Goal: Information Seeking & Learning: Learn about a topic

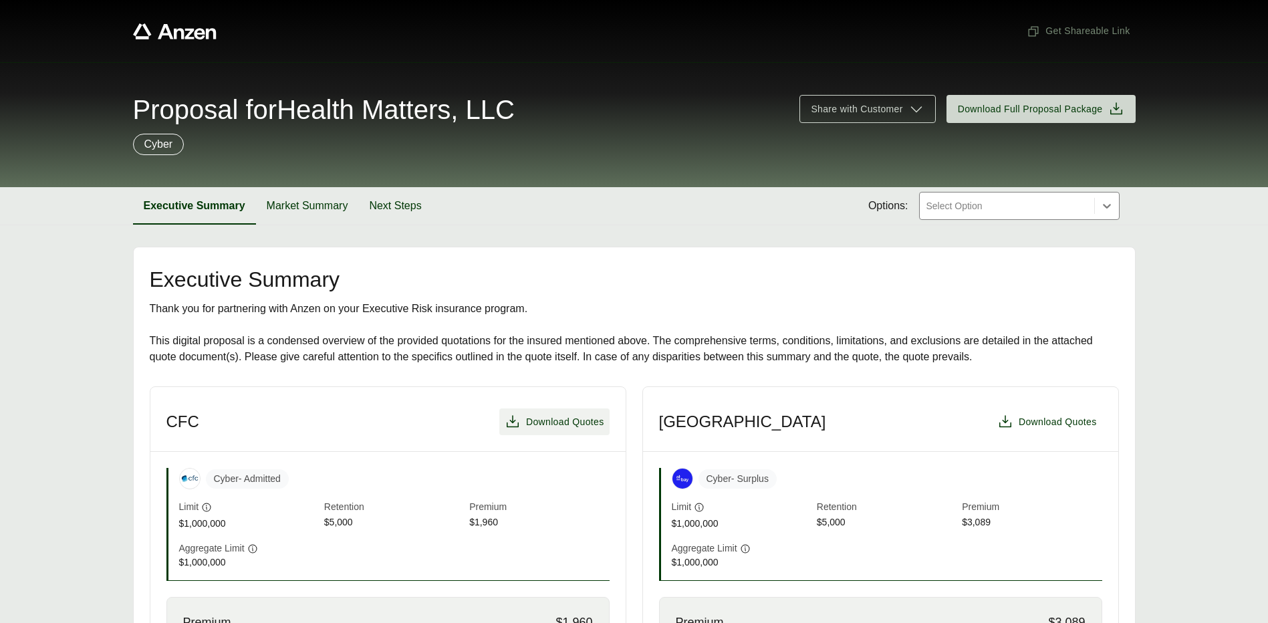
click at [514, 423] on icon at bounding box center [512, 422] width 16 height 16
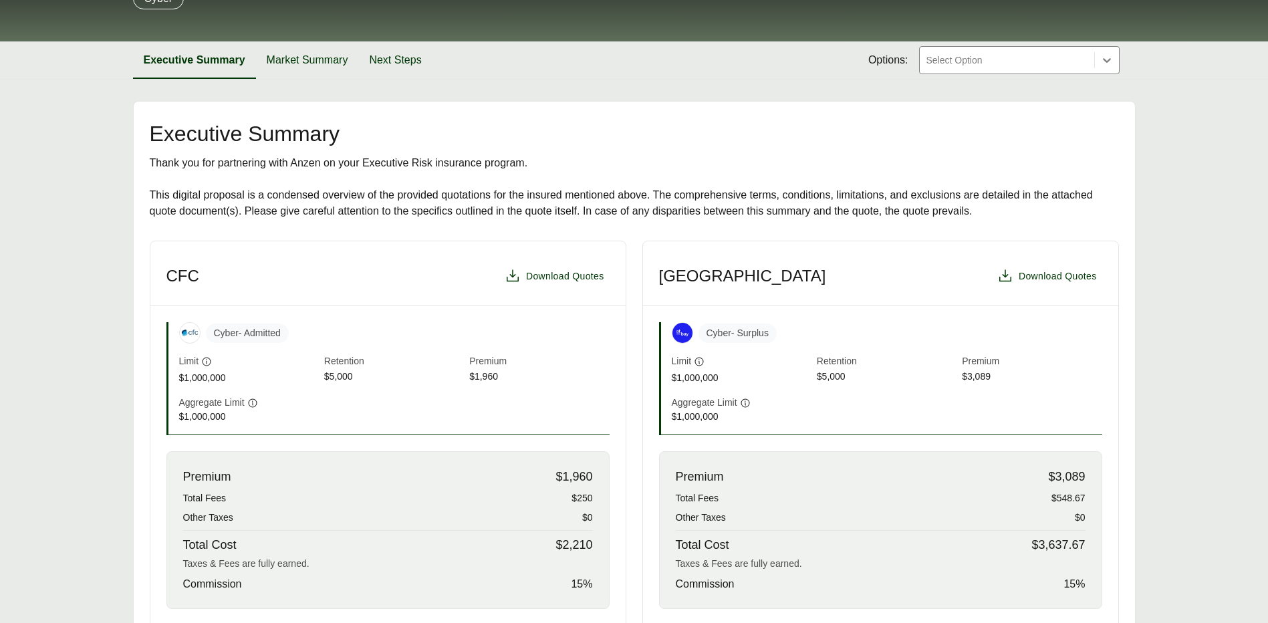
scroll to position [200, 0]
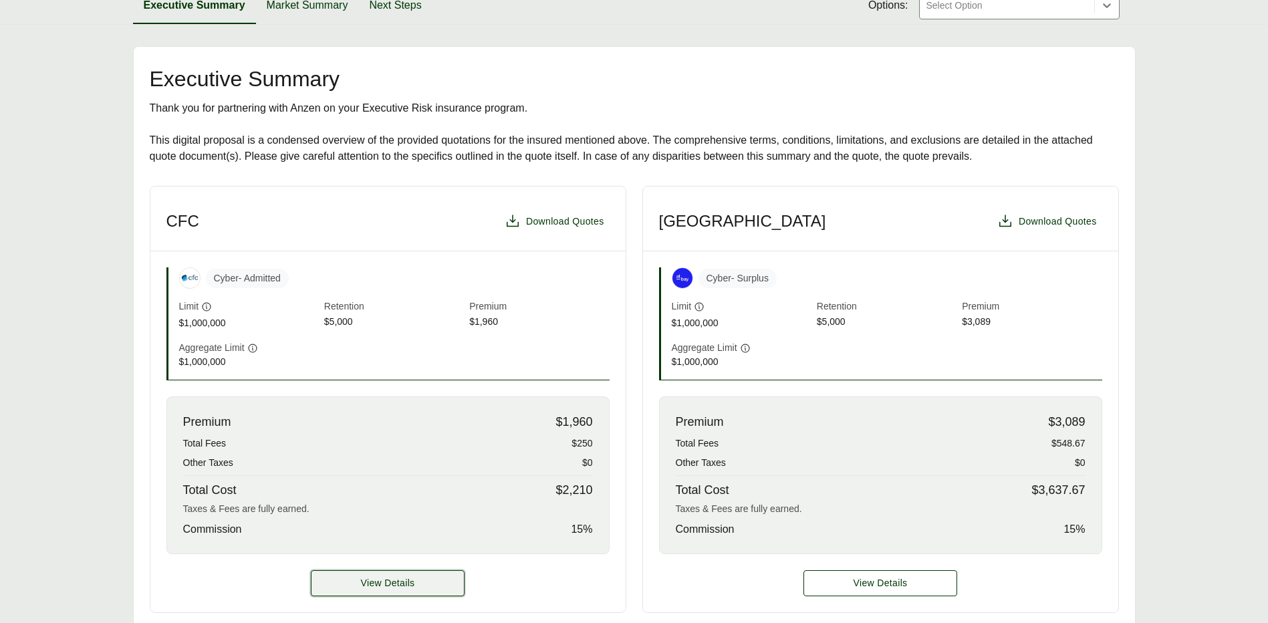
click at [352, 586] on button "View Details" at bounding box center [388, 583] width 154 height 26
click at [384, 579] on span "View Details" at bounding box center [388, 583] width 54 height 14
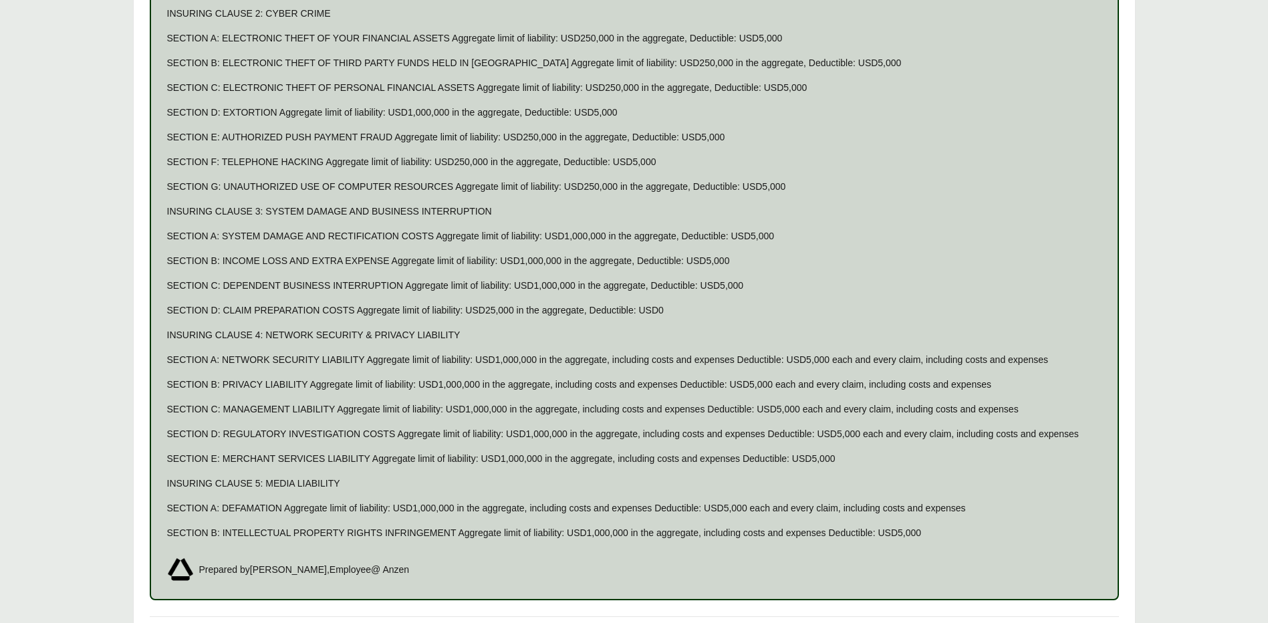
scroll to position [1327, 0]
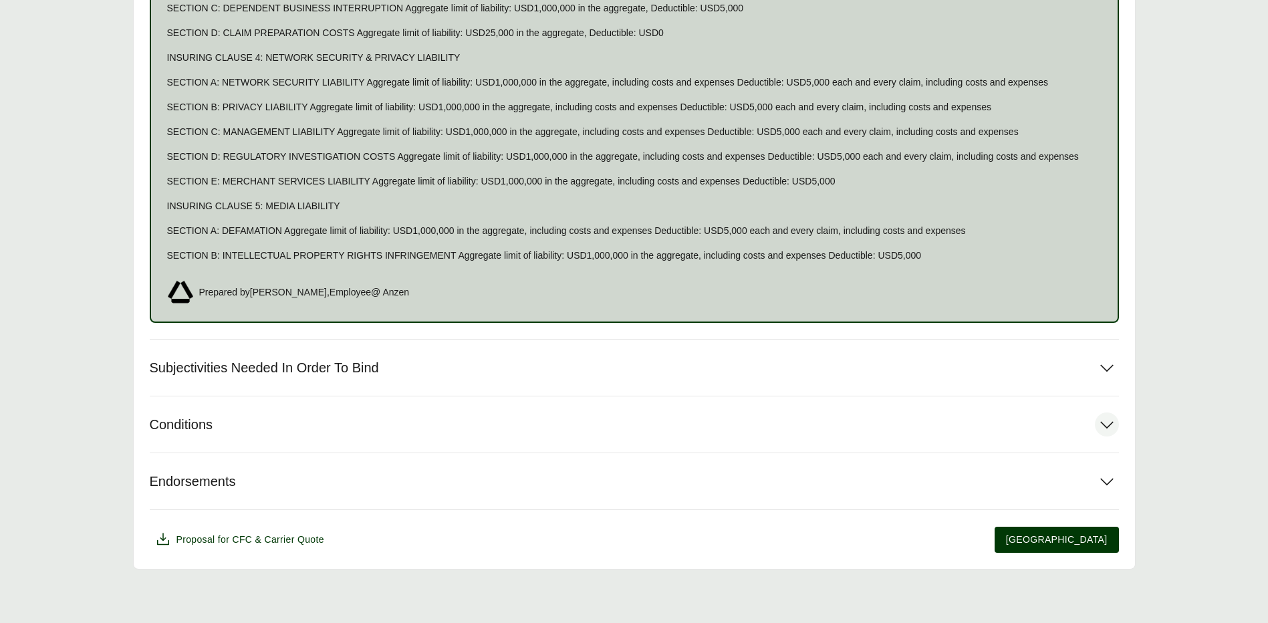
click at [1104, 424] on icon at bounding box center [1106, 424] width 24 height 24
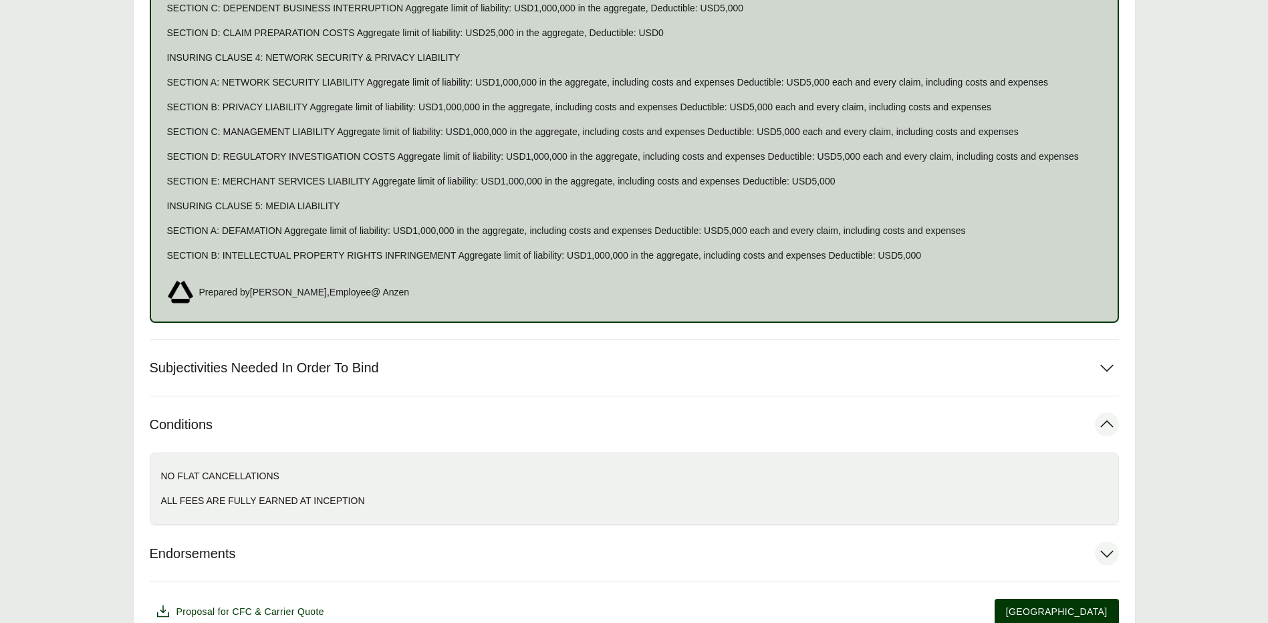
click at [1115, 550] on icon at bounding box center [1106, 553] width 24 height 24
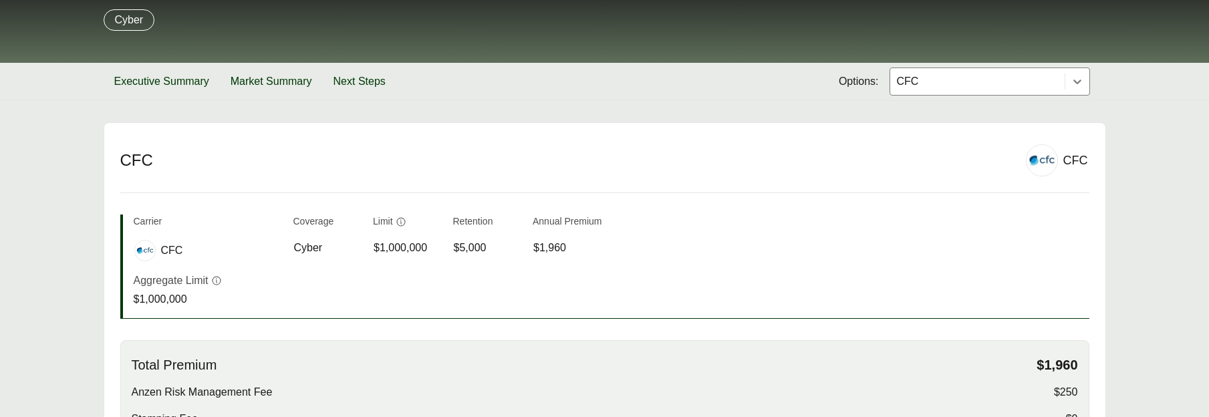
scroll to position [57, 0]
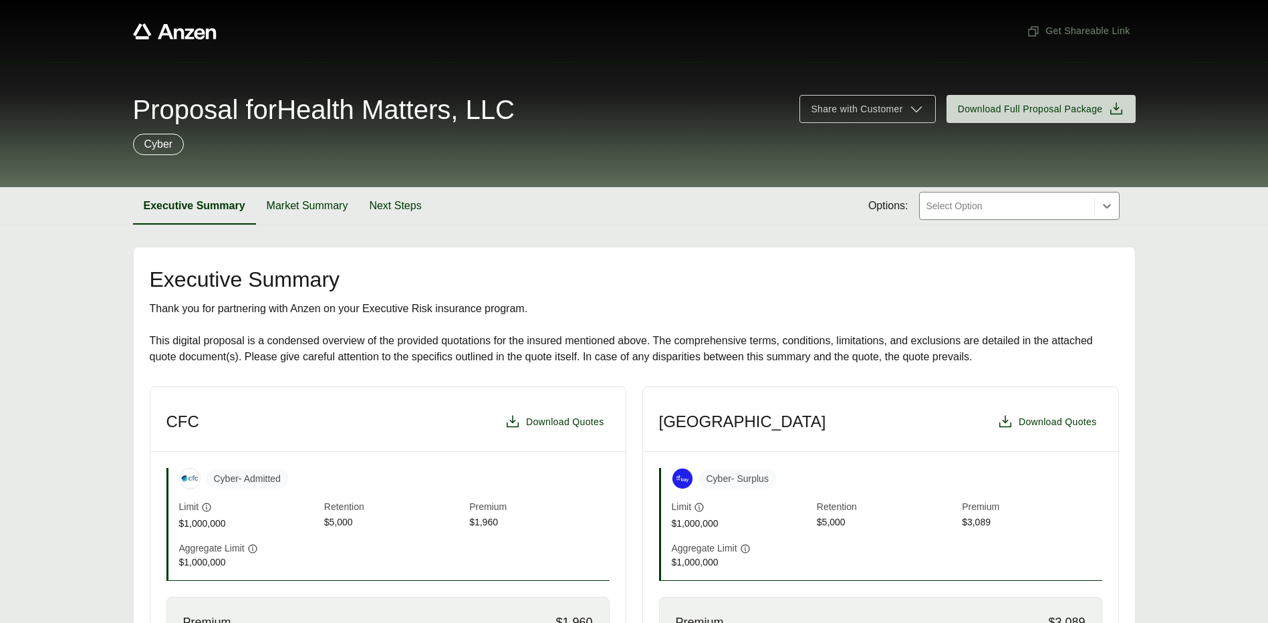
scroll to position [267, 0]
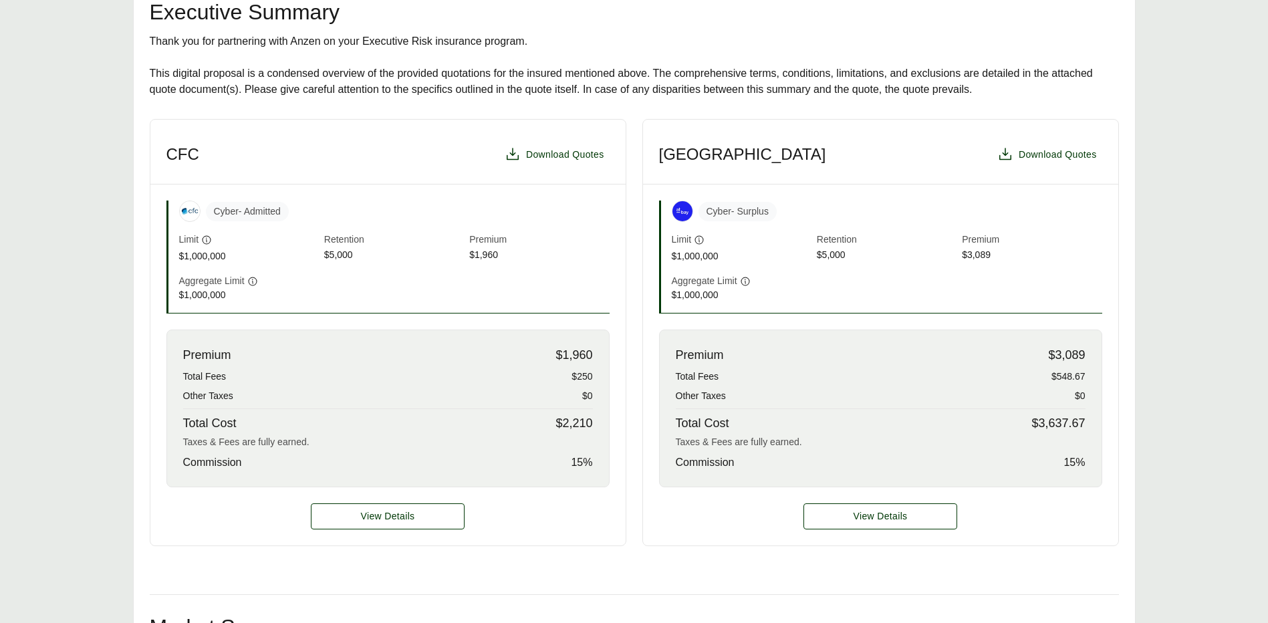
click at [730, 582] on div "Executive Summary Thank you for partnering with Anzen on your Executive Risk in…" at bounding box center [634, 580] width 969 height 1159
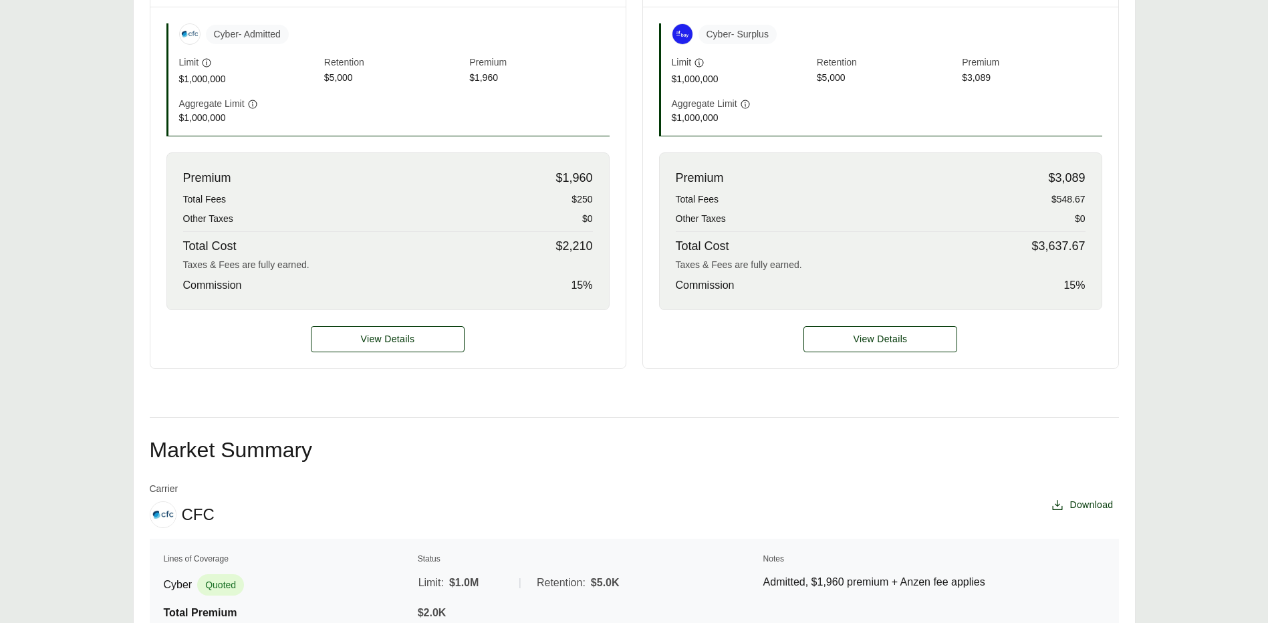
scroll to position [274, 0]
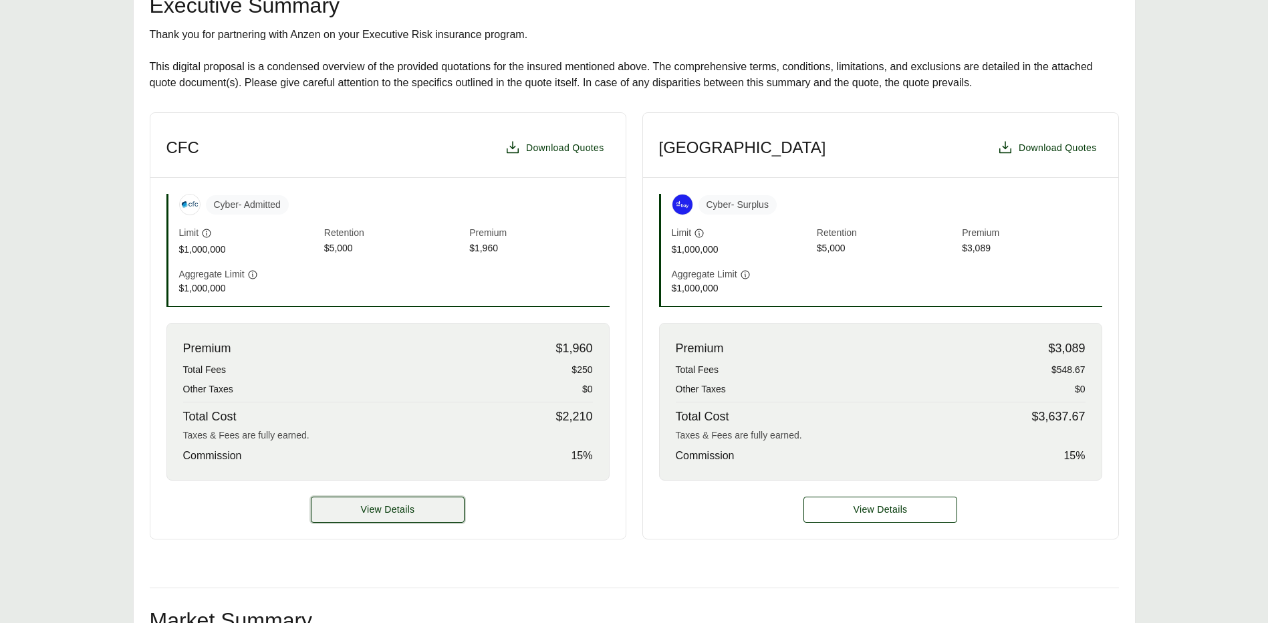
click at [357, 514] on button "View Details" at bounding box center [388, 509] width 154 height 26
click at [400, 513] on span "View Details" at bounding box center [388, 509] width 54 height 14
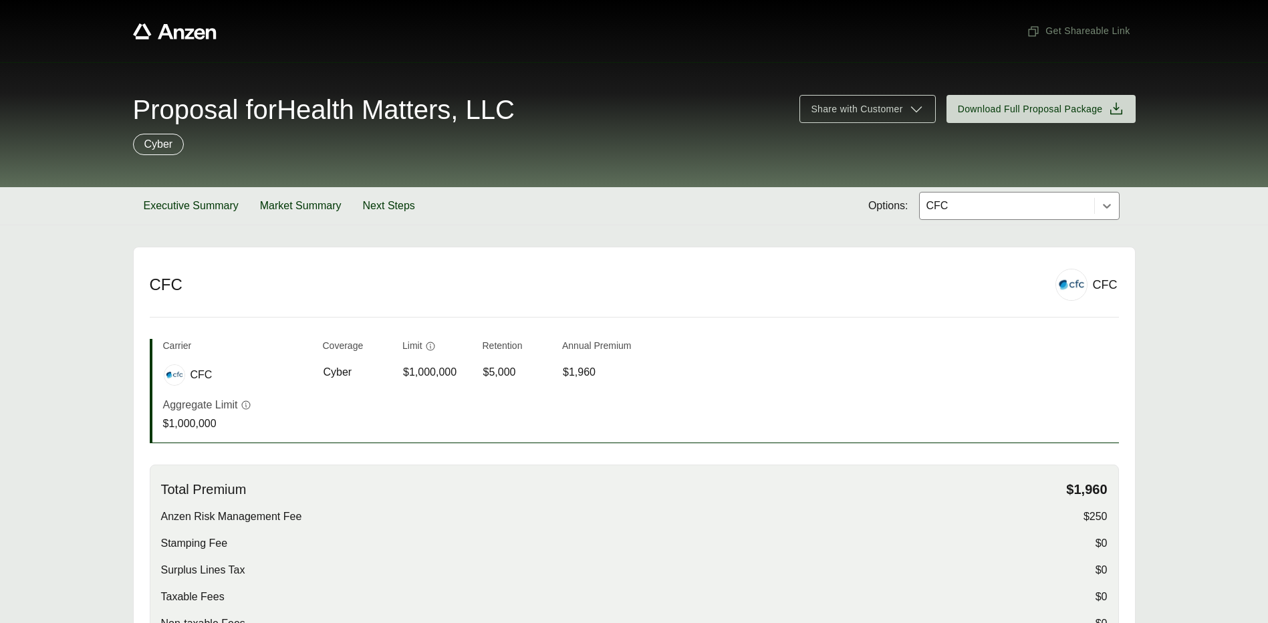
click at [400, 513] on div "Anzen Risk Management Fee $250" at bounding box center [634, 516] width 946 height 16
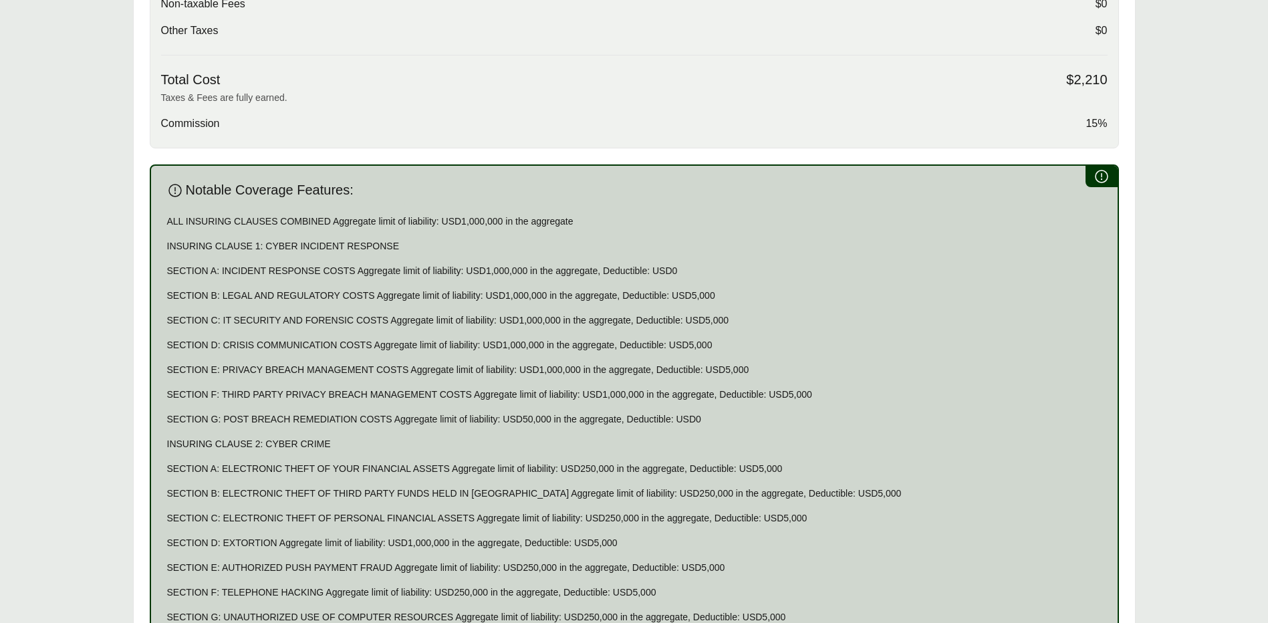
scroll to position [735, 0]
